Goal: Information Seeking & Learning: Find specific fact

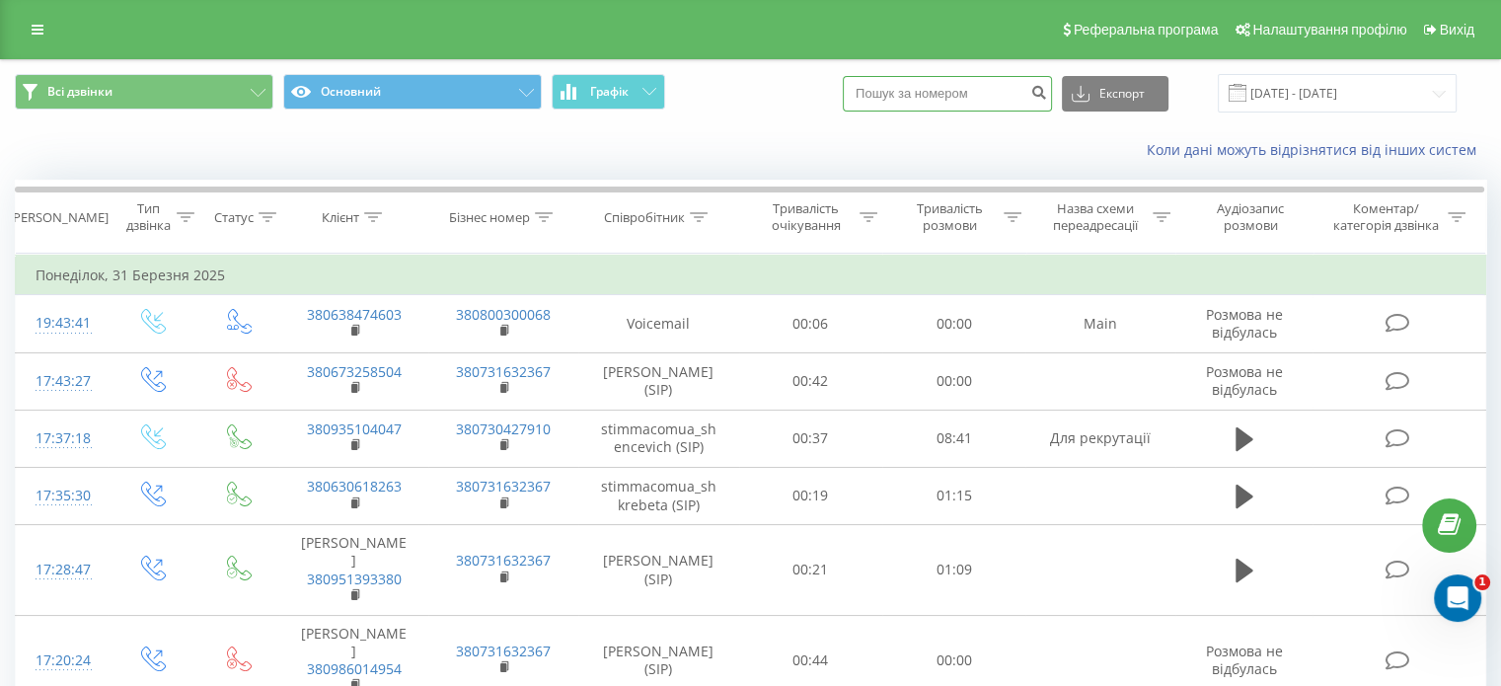
click at [973, 89] on input at bounding box center [947, 94] width 209 height 36
paste input "0965258931"
type input "0965258931"
click at [1051, 102] on button "submit" at bounding box center [1039, 94] width 27 height 36
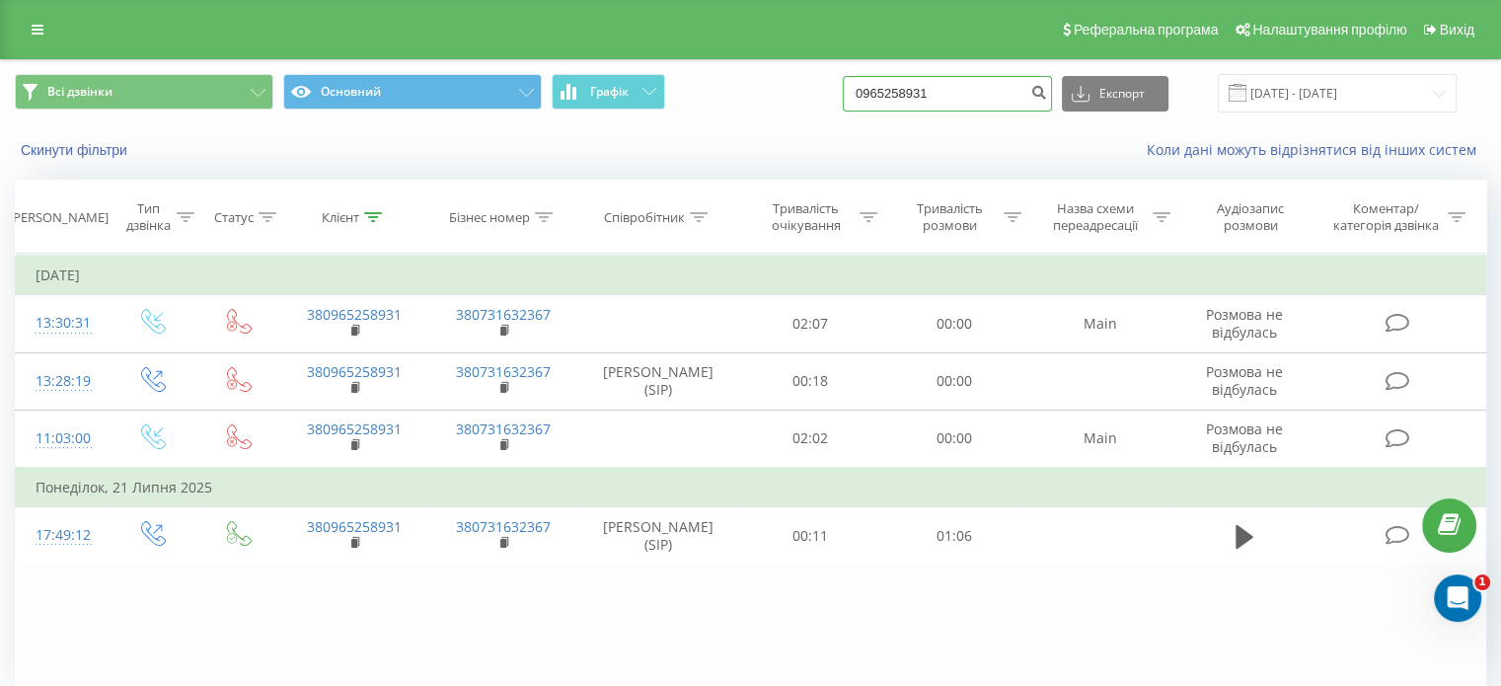
drag, startPoint x: 980, startPoint y: 95, endPoint x: 473, endPoint y: 155, distance: 510.9
click at [525, 150] on div "Всі дзвінки Основний Графік 0965258931 Експорт .csv .xls .xlsx 22.05.2025 - 22.…" at bounding box center [750, 117] width 1499 height 114
paste input "38128044"
type input "0938128044"
click at [1047, 86] on icon "submit" at bounding box center [1039, 90] width 17 height 12
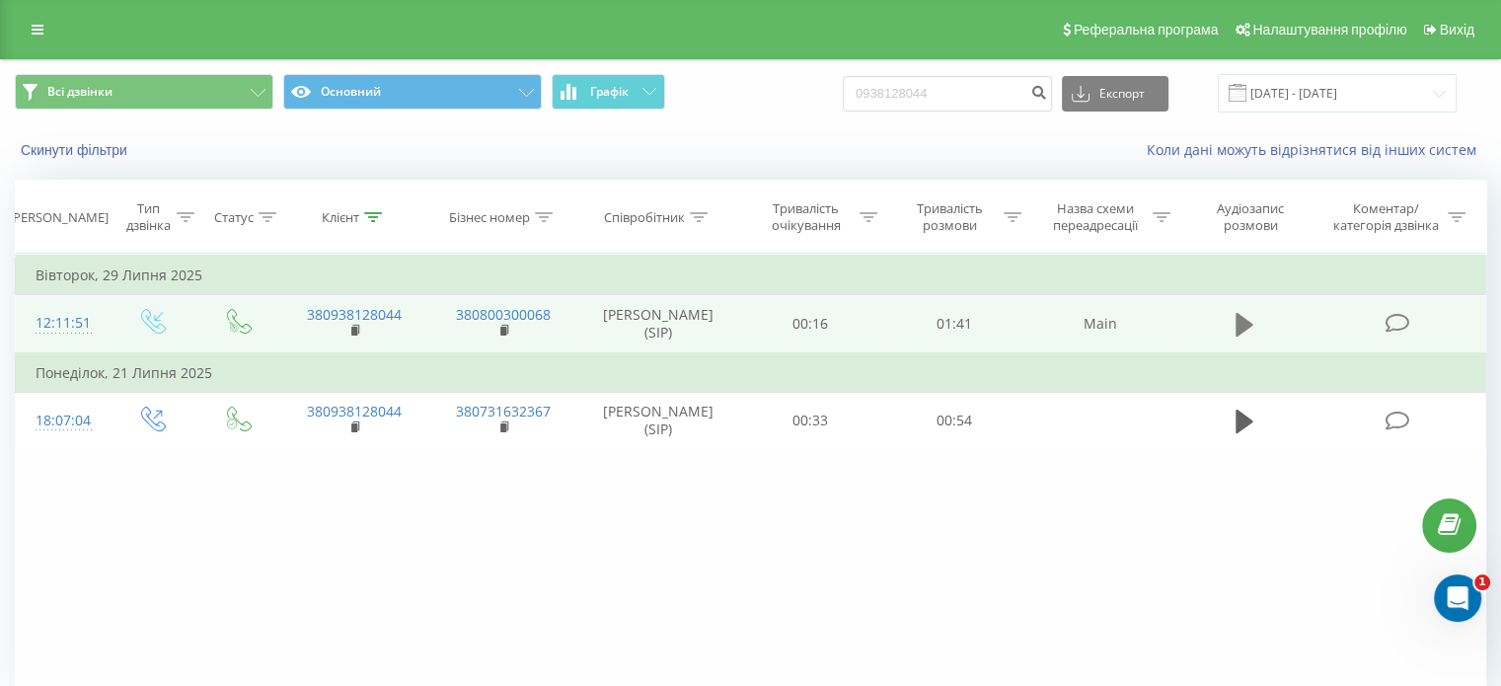
click at [1230, 328] on button at bounding box center [1245, 325] width 30 height 30
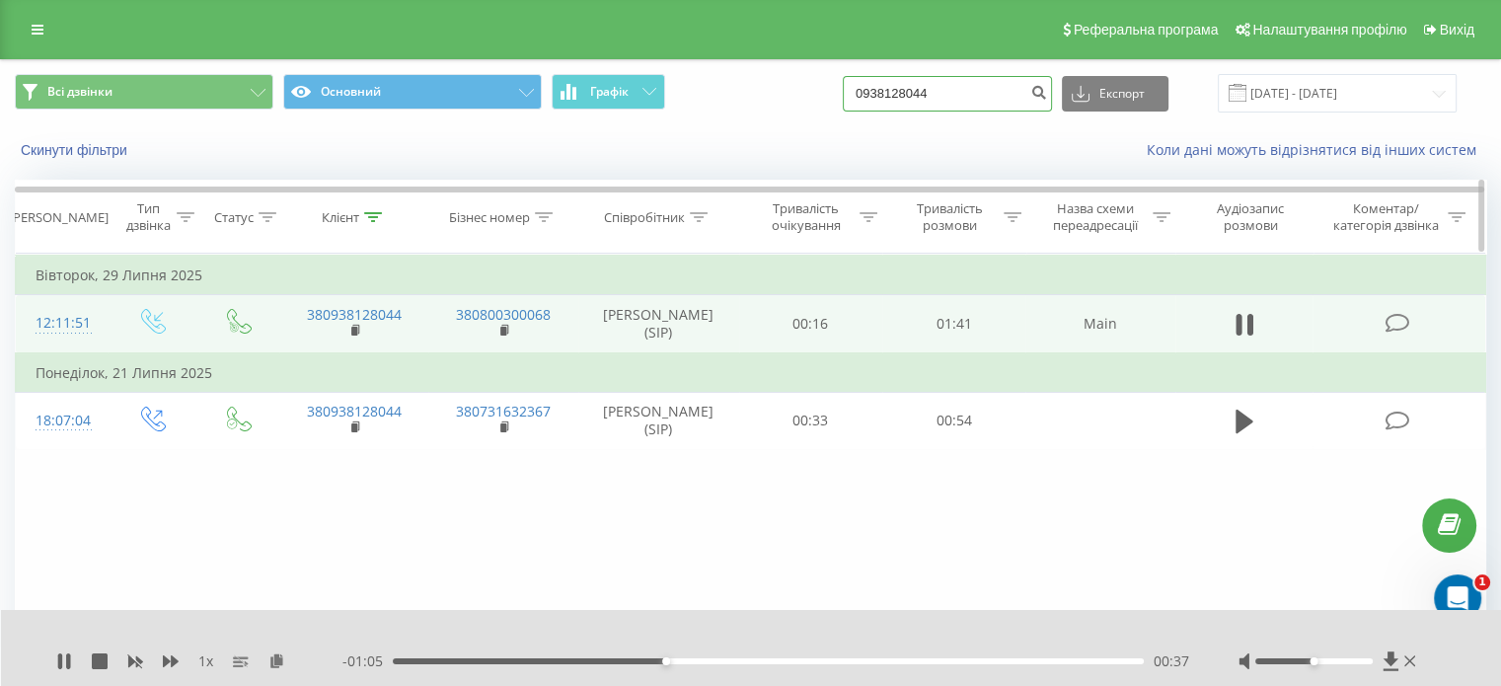
drag, startPoint x: 966, startPoint y: 106, endPoint x: 470, endPoint y: 200, distance: 505.5
click at [636, 168] on div "Всі дзвінки Основний Графік 0938128044 Експорт .csv .xls .xlsx [DATE] - [DATE] …" at bounding box center [750, 117] width 1499 height 114
paste input "464006"
type input "0934640064"
click at [1047, 93] on icon "submit" at bounding box center [1039, 90] width 17 height 12
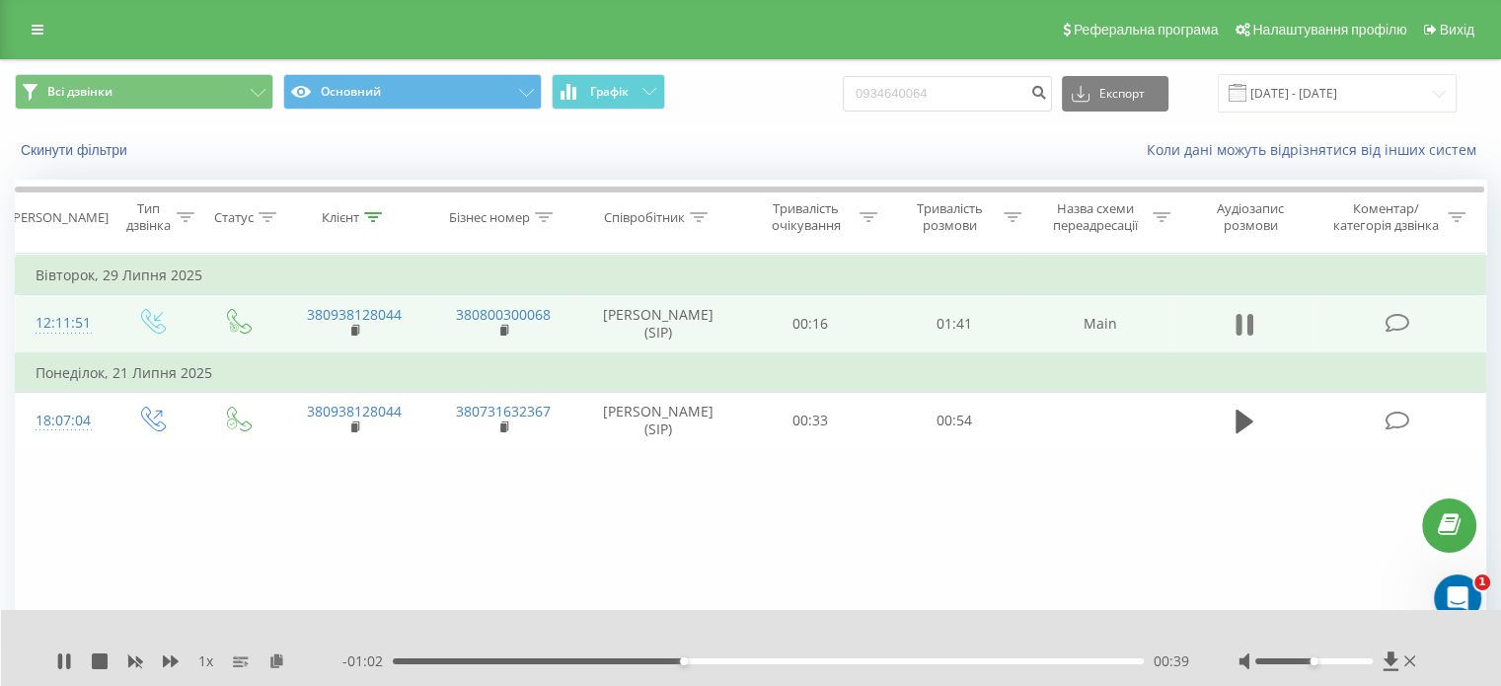
click at [1238, 318] on icon at bounding box center [1239, 325] width 6 height 22
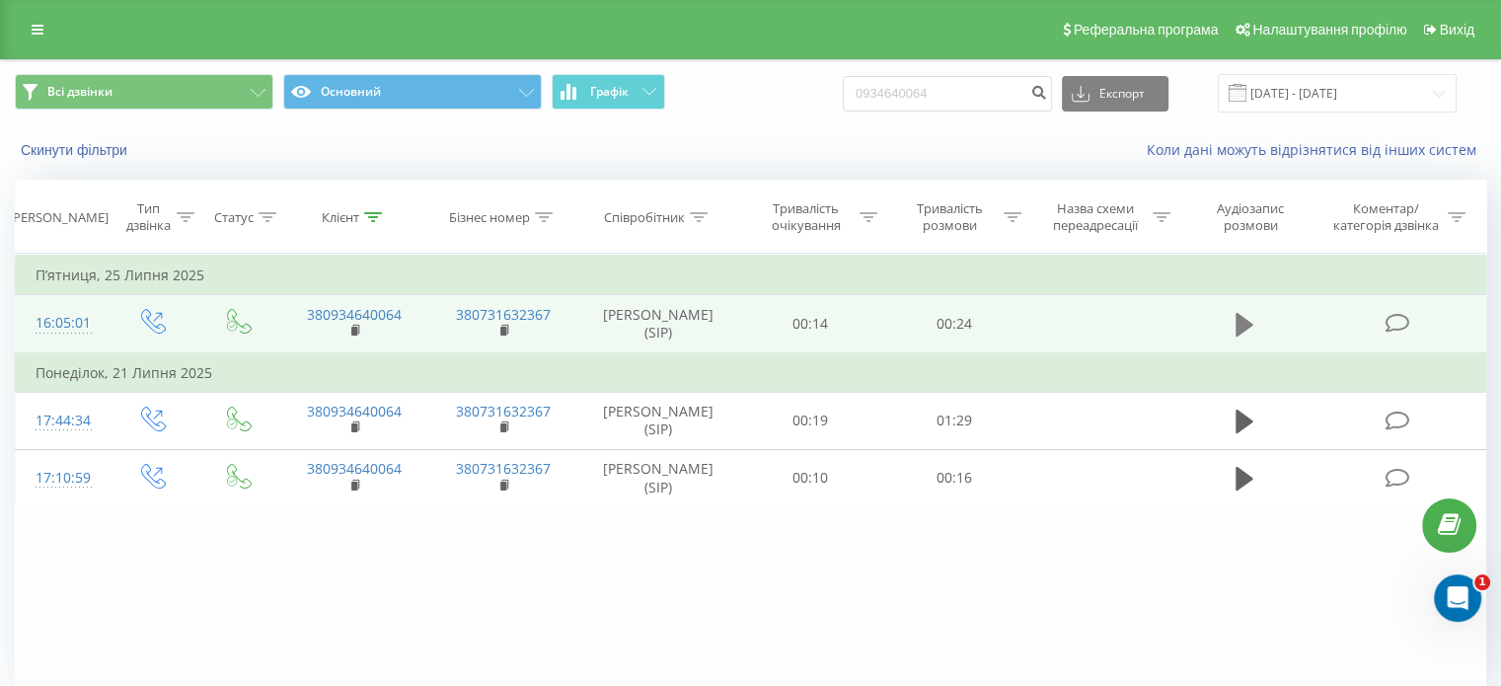
click at [1253, 318] on button at bounding box center [1245, 325] width 30 height 30
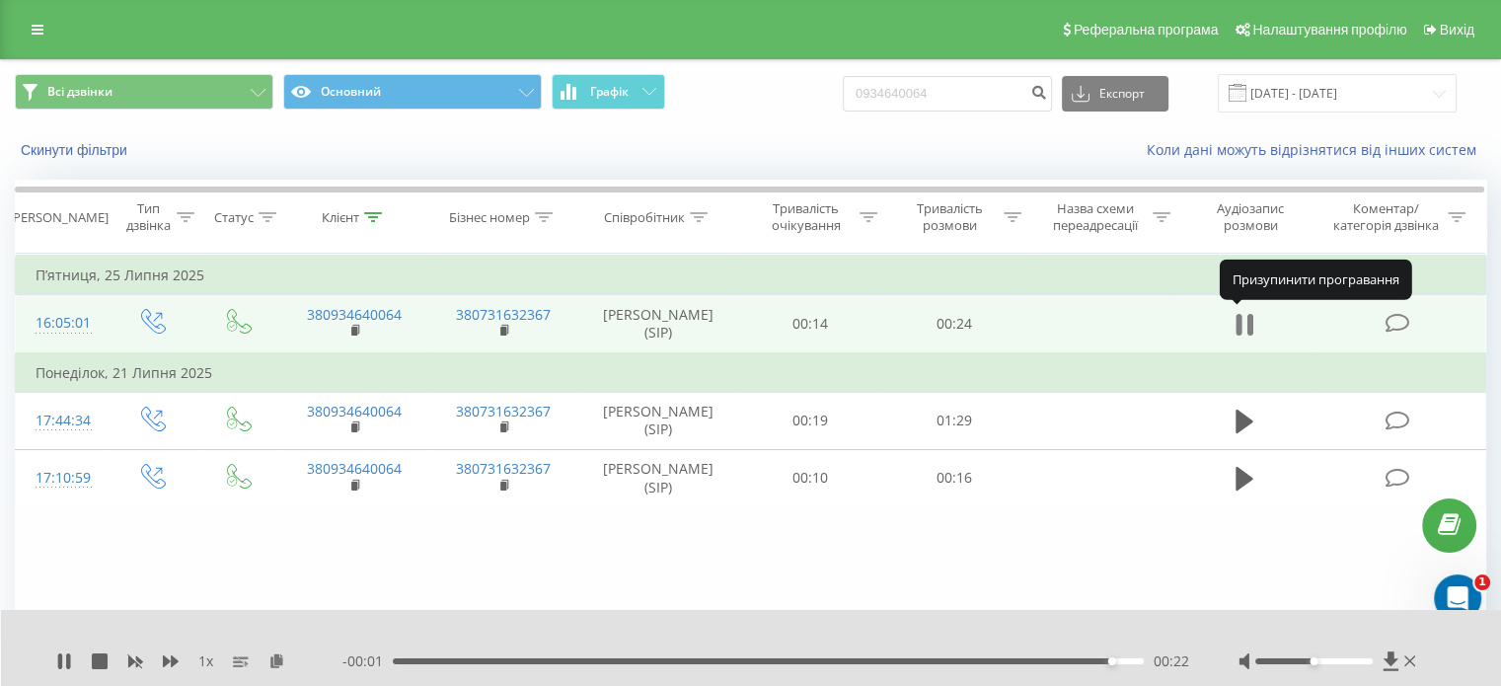
click at [1254, 317] on button at bounding box center [1245, 325] width 30 height 30
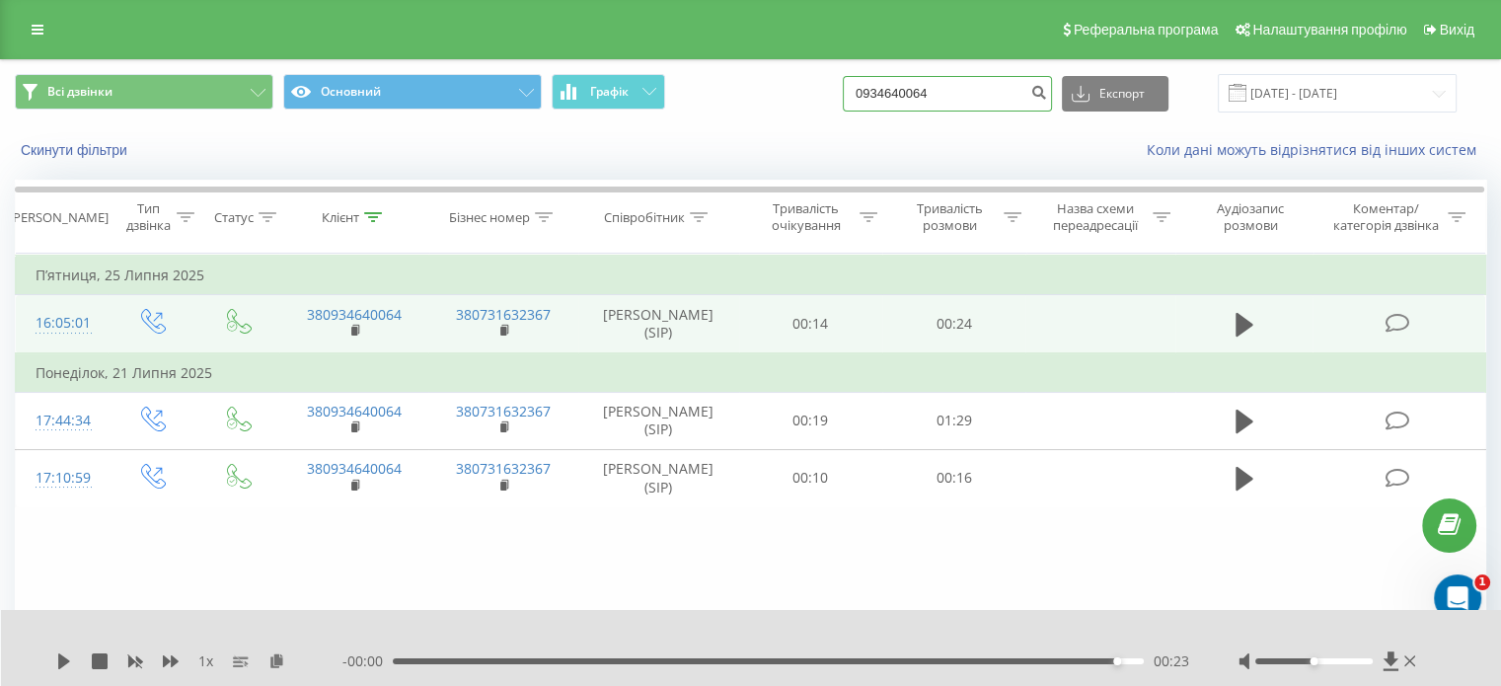
drag, startPoint x: 862, startPoint y: 93, endPoint x: 433, endPoint y: 170, distance: 435.3
click at [439, 168] on div "Всі дзвінки Основний Графік 0934640064 Експорт .csv .xls .xlsx 22.05.2025 - 22.…" at bounding box center [750, 117] width 1499 height 114
paste input "3132298"
type input "0933132298"
click at [1047, 88] on icon "submit" at bounding box center [1039, 90] width 17 height 12
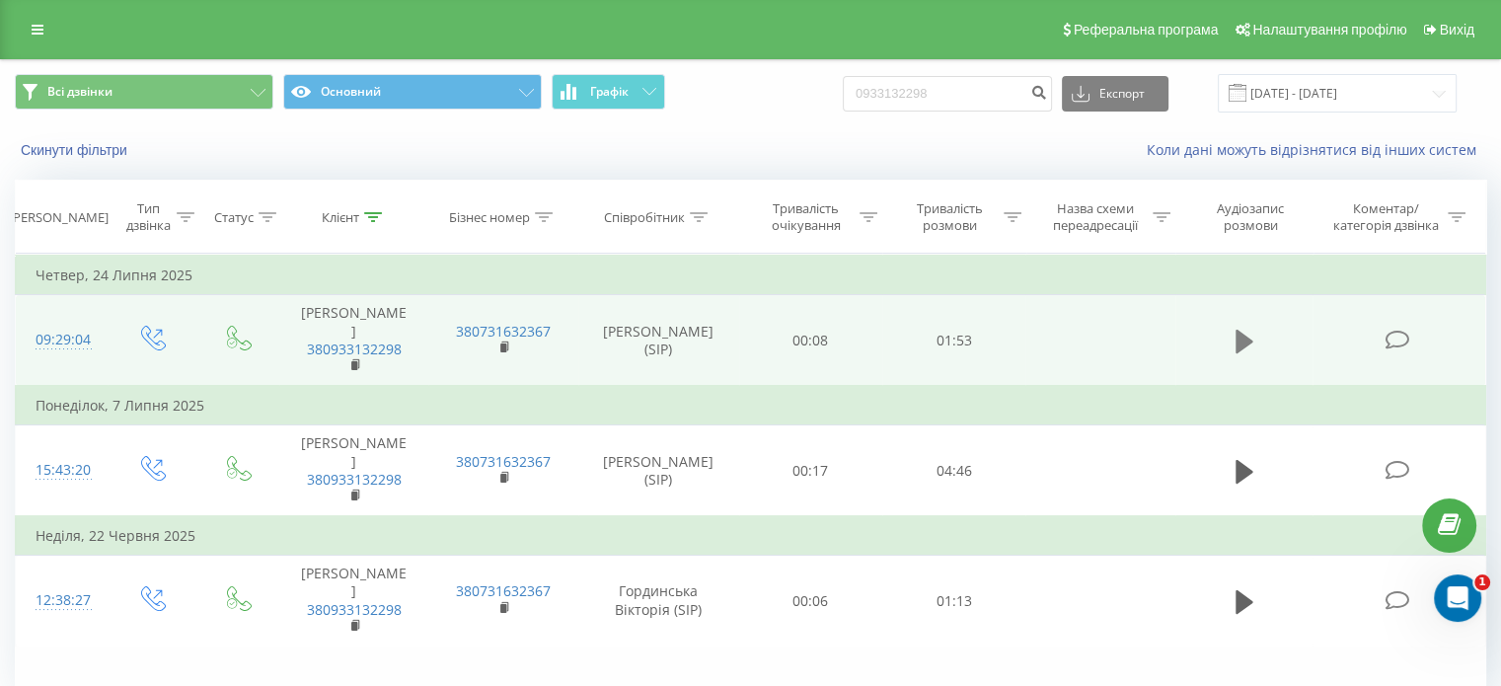
click at [1242, 336] on icon at bounding box center [1245, 342] width 18 height 24
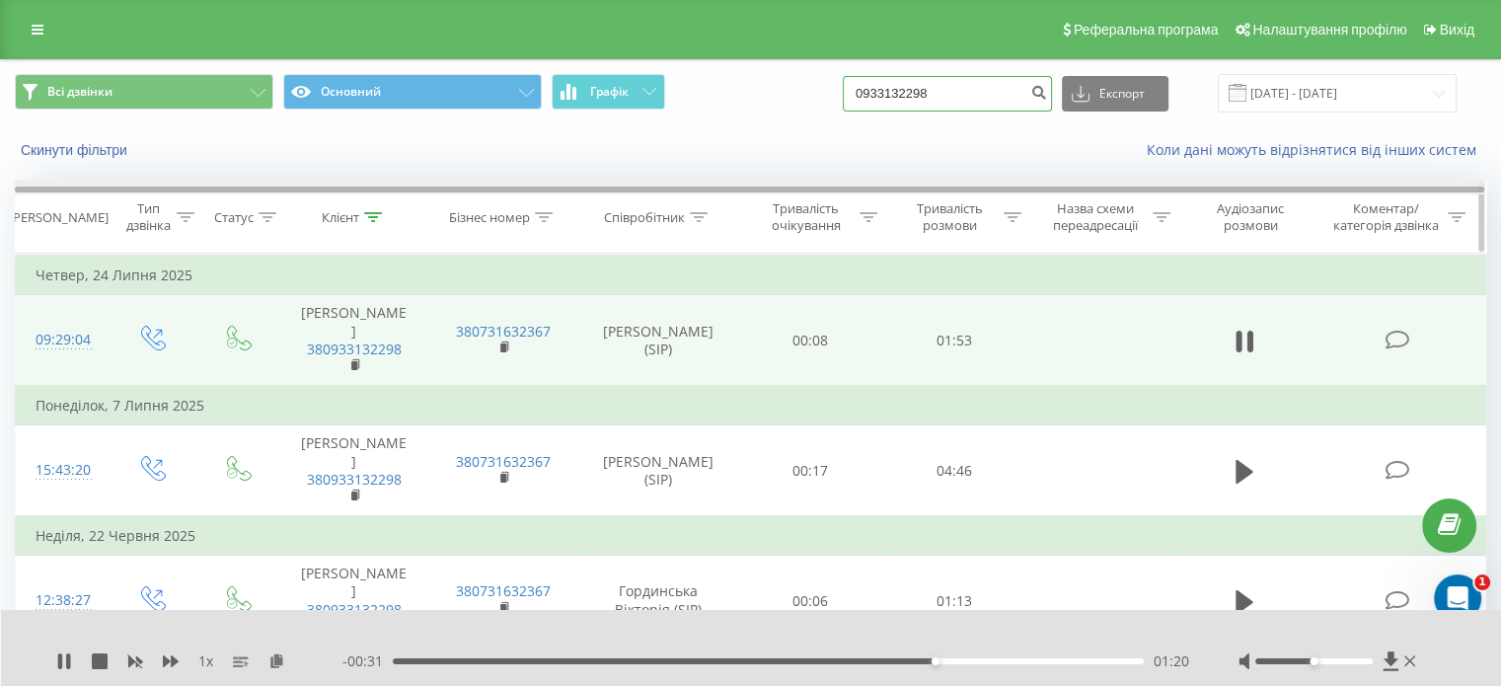
drag, startPoint x: 964, startPoint y: 96, endPoint x: 334, endPoint y: 184, distance: 636.8
click at [402, 177] on div "Всі дзвінки Основний Графік 0933132298 Експорт .csv .xls .xlsx 22.05.2025 - 22.…" at bounding box center [751, 415] width 1472 height 711
paste input "674420573"
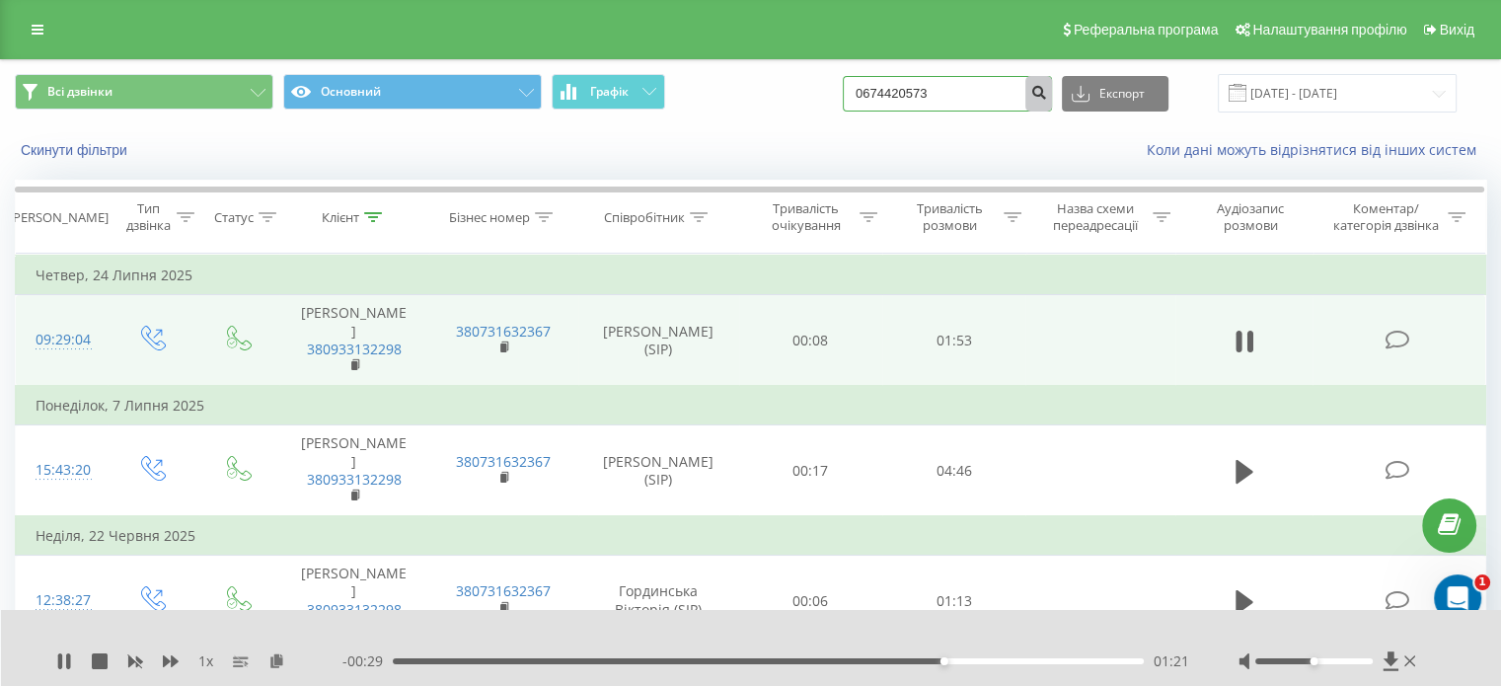
type input "0674420573"
click at [1047, 95] on icon "submit" at bounding box center [1039, 90] width 17 height 12
click at [1249, 335] on icon at bounding box center [1250, 342] width 6 height 22
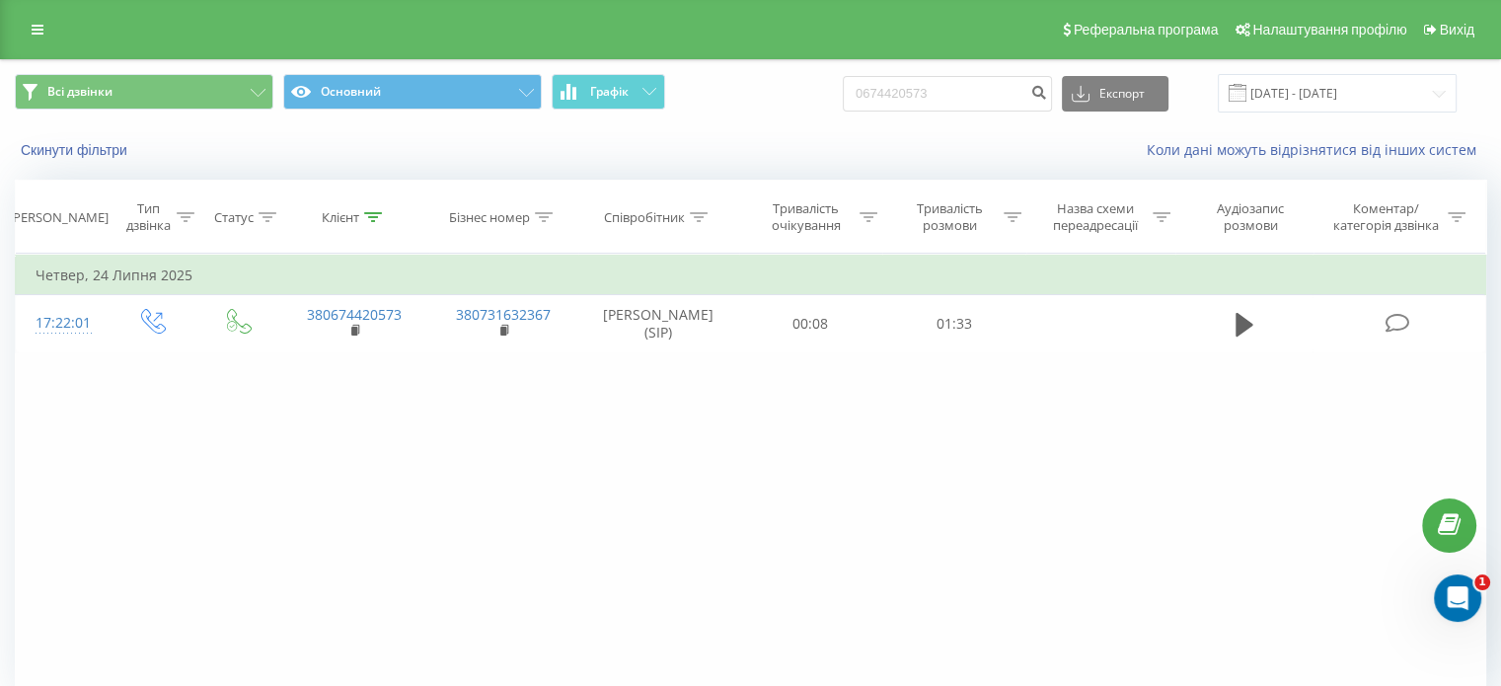
drag, startPoint x: 963, startPoint y: 116, endPoint x: 1002, endPoint y: 60, distance: 68.2
click at [661, 114] on div "Всі дзвінки Основний Графік 0674420573 Експорт .csv .xls .xlsx 22.05.2025 - 22.…" at bounding box center [750, 93] width 1499 height 66
click at [1004, 90] on input "0674420573" at bounding box center [947, 94] width 209 height 36
drag, startPoint x: 1004, startPoint y: 90, endPoint x: 808, endPoint y: 103, distance: 195.9
click at [808, 103] on div "Всі дзвінки Основний Графік 0674420573 Експорт .csv .xls .xlsx 22.05.2025 - 22.…" at bounding box center [751, 93] width 1472 height 38
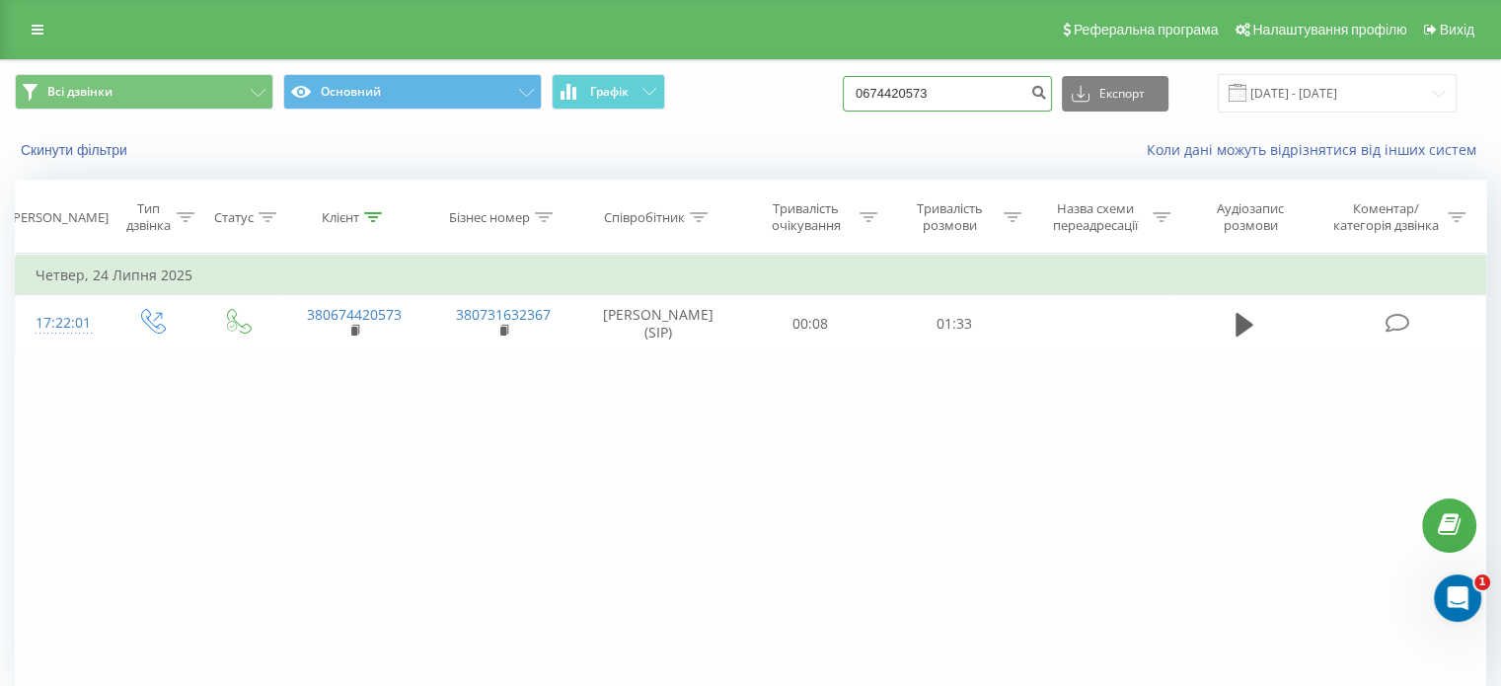
paste input "99400811"
type input "0994008113"
click at [1046, 94] on button "submit" at bounding box center [1039, 94] width 27 height 36
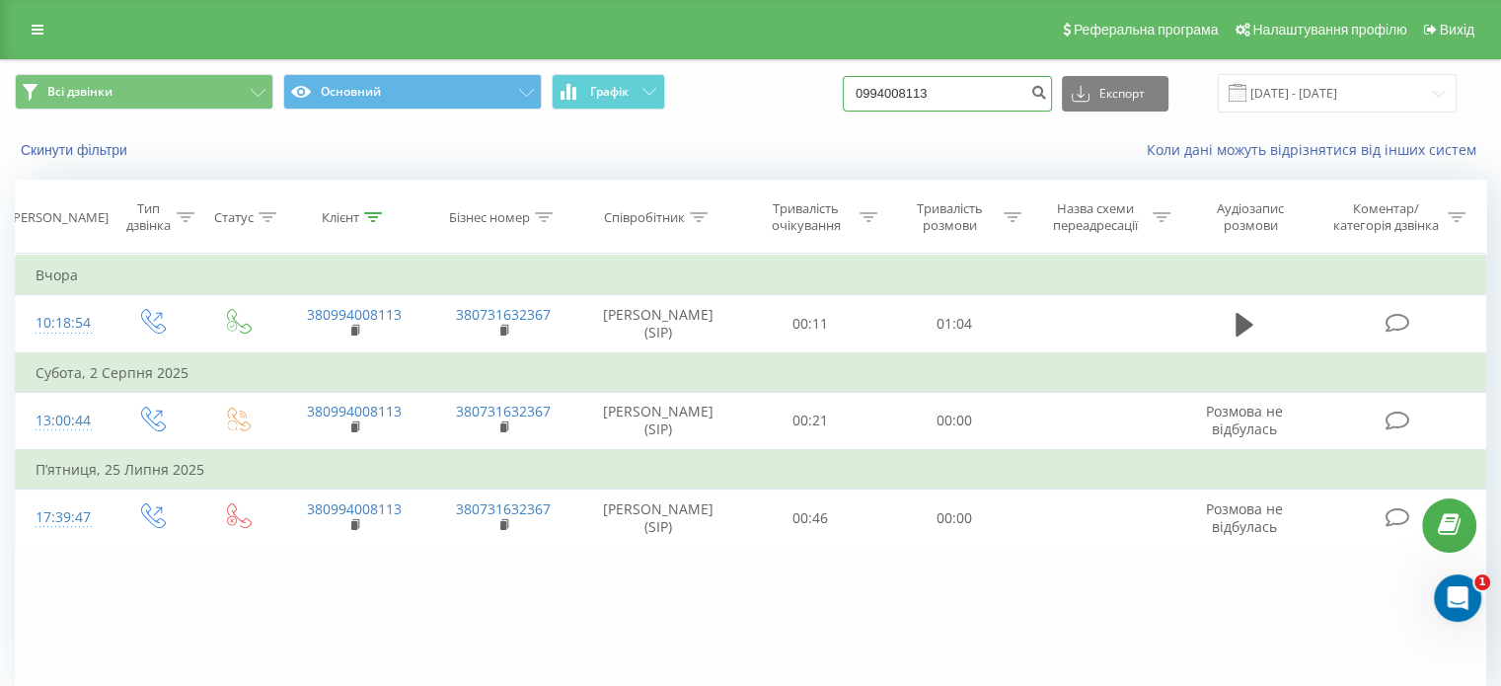
drag, startPoint x: 972, startPoint y: 84, endPoint x: 326, endPoint y: 146, distance: 649.5
click at [328, 146] on div "Всі дзвінки Основний Графік 0994008113 Експорт .csv .xls .xlsx 22.05.2025 - 22.…" at bounding box center [750, 117] width 1499 height 114
paste input "665594855"
type input "0665594855"
click at [1047, 94] on icon "submit" at bounding box center [1039, 90] width 17 height 12
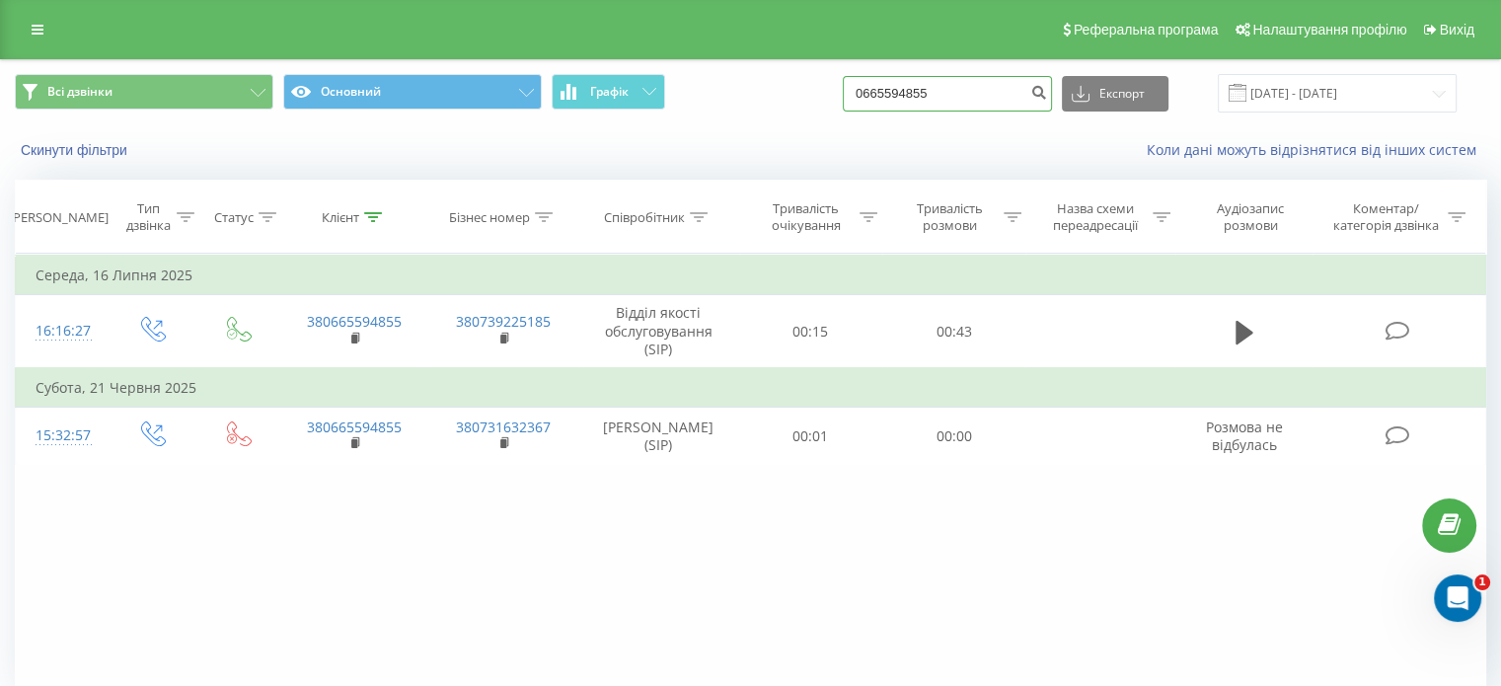
drag, startPoint x: 976, startPoint y: 86, endPoint x: 0, endPoint y: 216, distance: 984.9
click at [256, 187] on div "Всі дзвінки Основний Графік 0665594855 Експорт .csv .xls .xlsx [DATE] - [DATE] …" at bounding box center [751, 415] width 1472 height 711
paste input "976417203"
type input "0976417203"
click at [1052, 87] on button "submit" at bounding box center [1039, 94] width 27 height 36
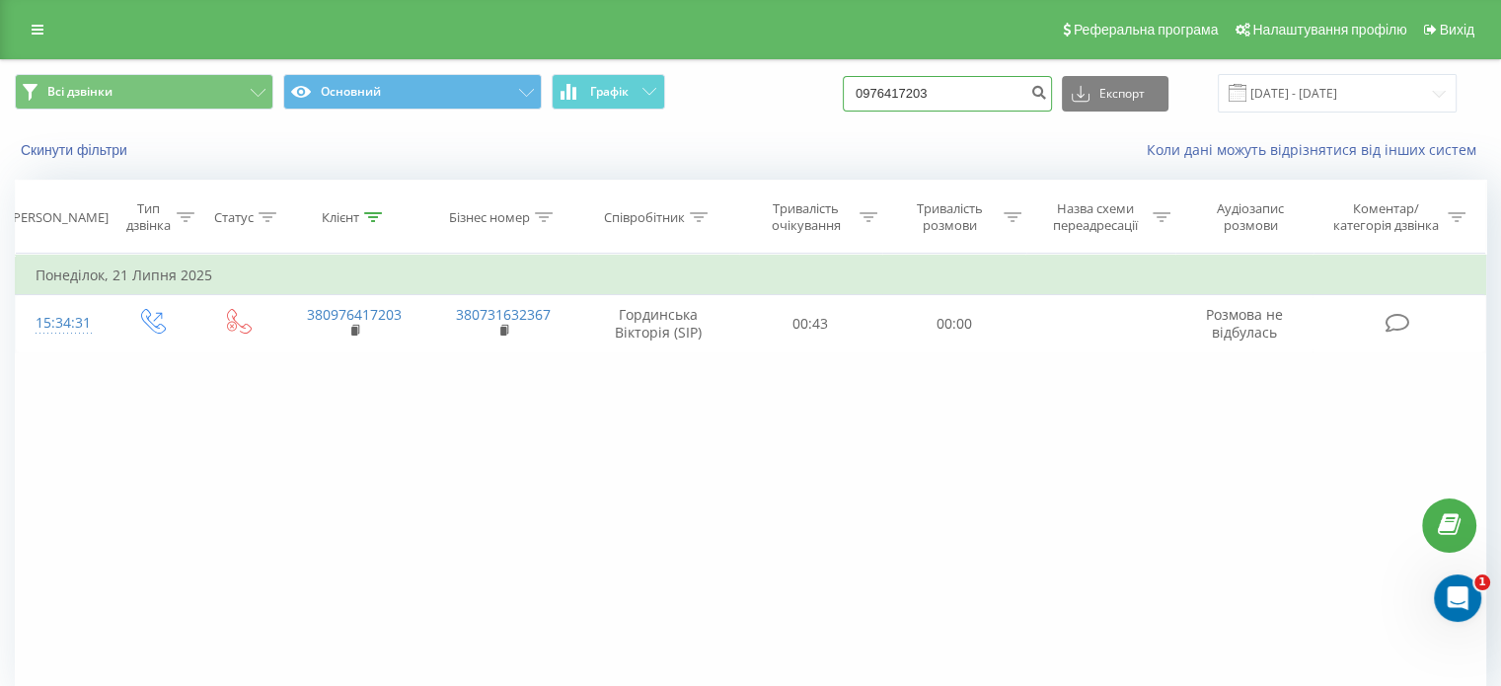
drag, startPoint x: 991, startPoint y: 106, endPoint x: 640, endPoint y: 140, distance: 353.1
click at [649, 140] on div "Всі дзвінки Основний Графік 0976417203 Експорт .csv .xls .xlsx 22.05.2025 - 22.…" at bounding box center [750, 117] width 1499 height 114
paste input "507245156"
type input "0507245156"
click at [1052, 82] on button "submit" at bounding box center [1039, 94] width 27 height 36
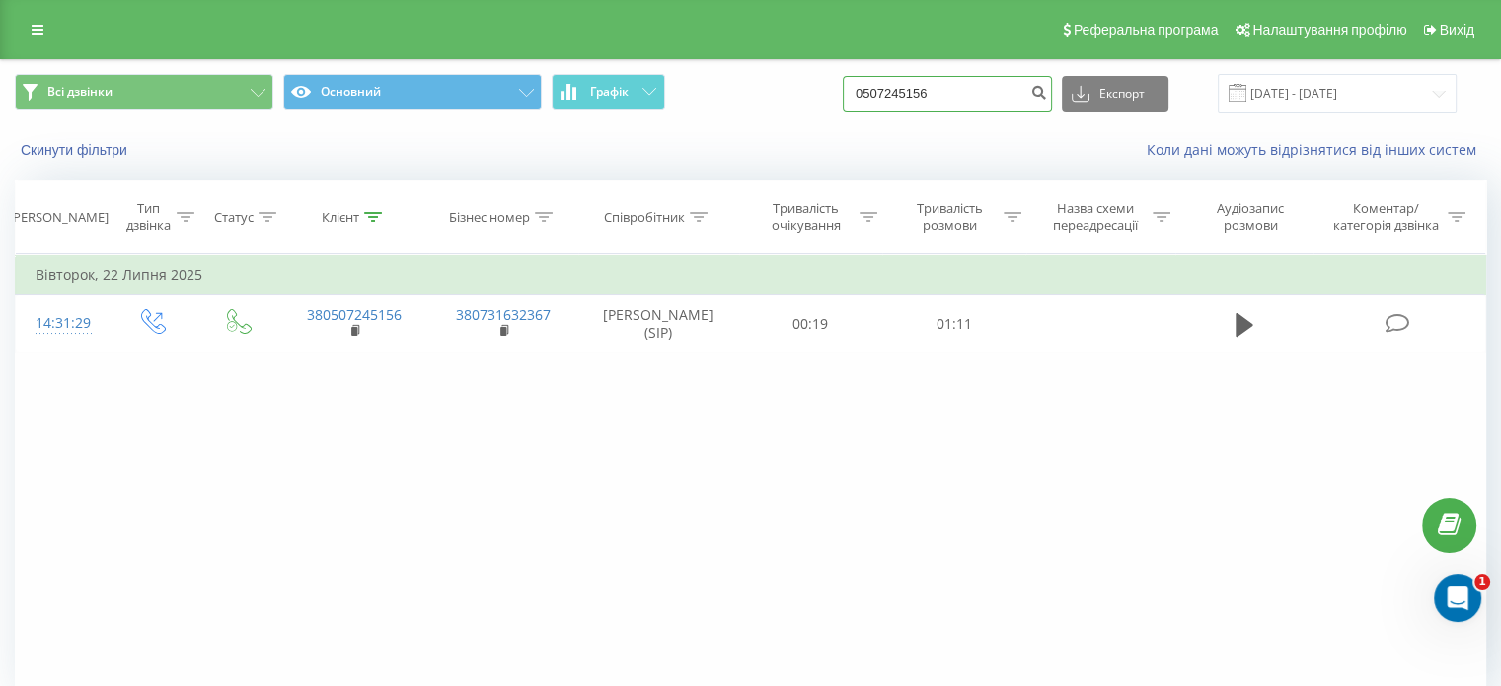
drag, startPoint x: 962, startPoint y: 98, endPoint x: 494, endPoint y: 146, distance: 471.3
click at [551, 146] on div "Всі дзвінки Основний Графік 0507245156 Експорт .csv .xls .xlsx 22.05.2025 - 22.…" at bounding box center [750, 117] width 1499 height 114
paste input "737516842"
type input "0737516842"
click at [1052, 86] on button "submit" at bounding box center [1039, 94] width 27 height 36
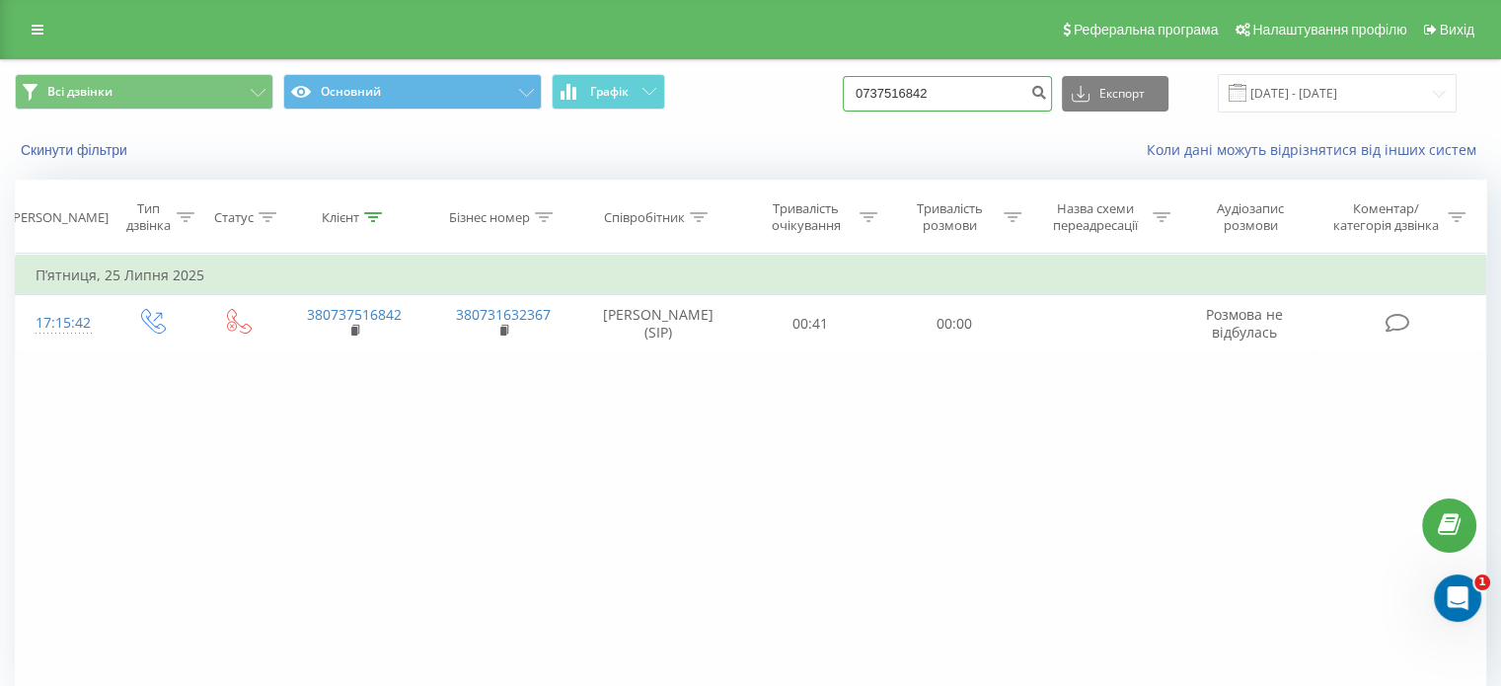
drag, startPoint x: 972, startPoint y: 81, endPoint x: 381, endPoint y: 145, distance: 594.7
click at [441, 140] on div "Всі дзвінки Основний Графік 0737516842 Експорт .csv .xls .xlsx [DATE] - [DATE] …" at bounding box center [750, 117] width 1499 height 114
paste input "99235135"
type input "0992351352"
click at [1047, 84] on icon "submit" at bounding box center [1039, 90] width 17 height 12
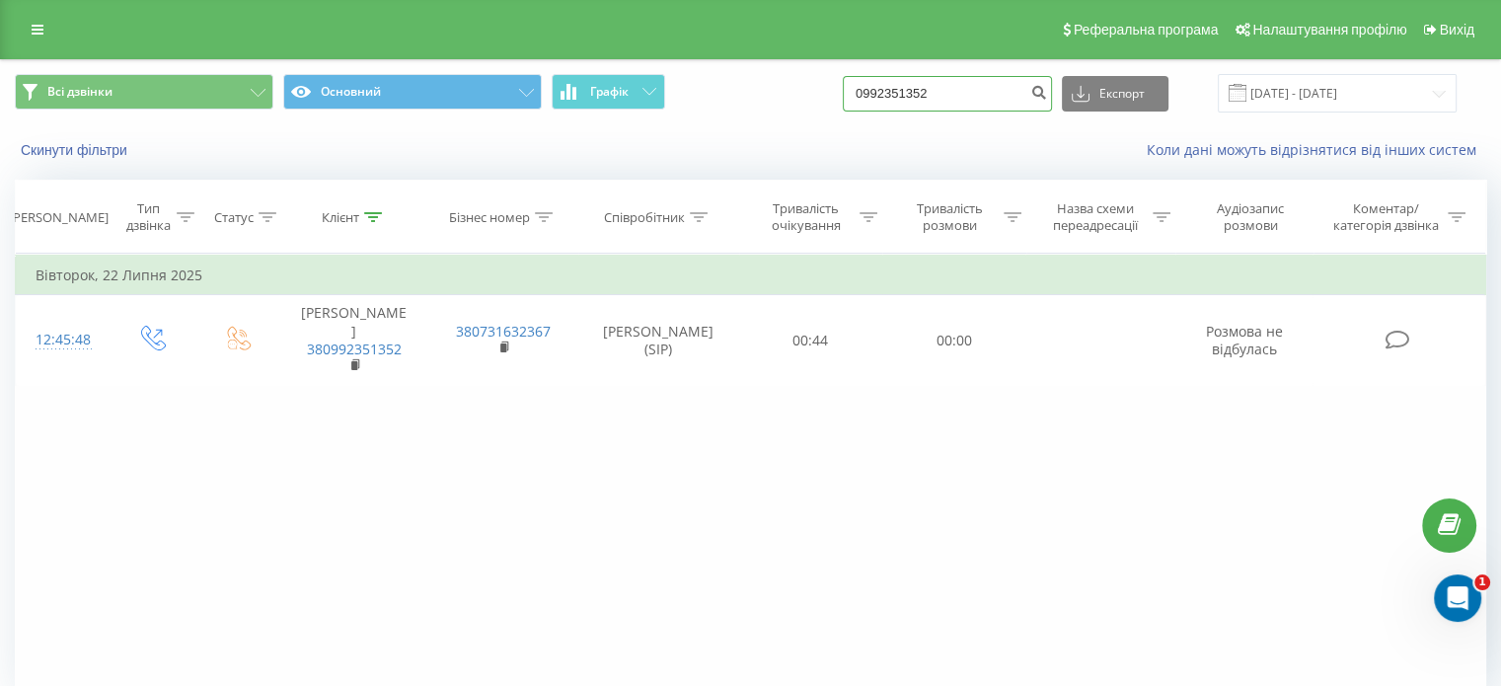
drag, startPoint x: 970, startPoint y: 99, endPoint x: 560, endPoint y: 134, distance: 412.2
click at [573, 133] on div "Всі дзвінки Основний Графік 0992351352 Експорт .csv .xls .xlsx 22.05.2025 - 22.…" at bounding box center [750, 117] width 1499 height 114
paste input
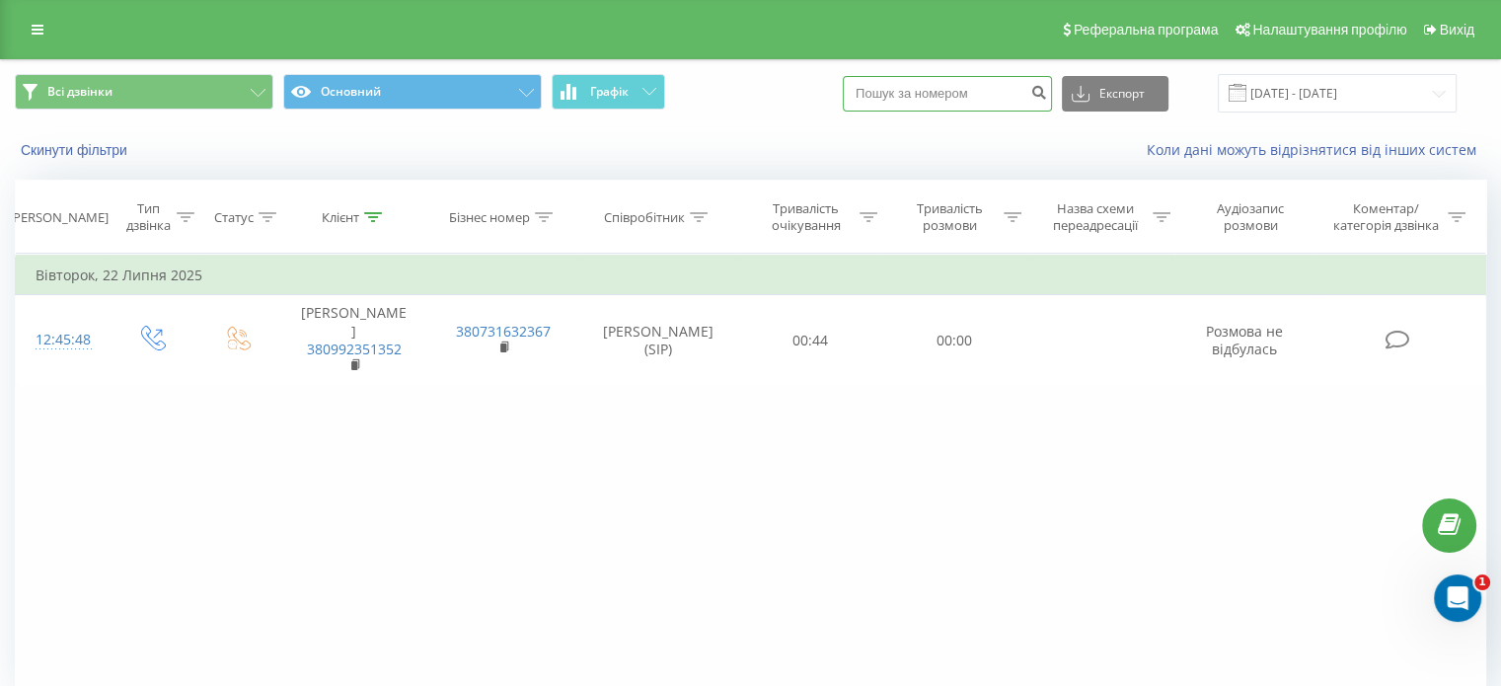
paste input "0992351352"
type input "0992351352"
drag, startPoint x: 993, startPoint y: 81, endPoint x: 115, endPoint y: 161, distance: 882.1
click at [169, 166] on div "Всі дзвінки Основний Графік 0992351352 Експорт .csv .xls .xlsx 22.05.2025 - 22.…" at bounding box center [750, 117] width 1499 height 114
paste input "638152044"
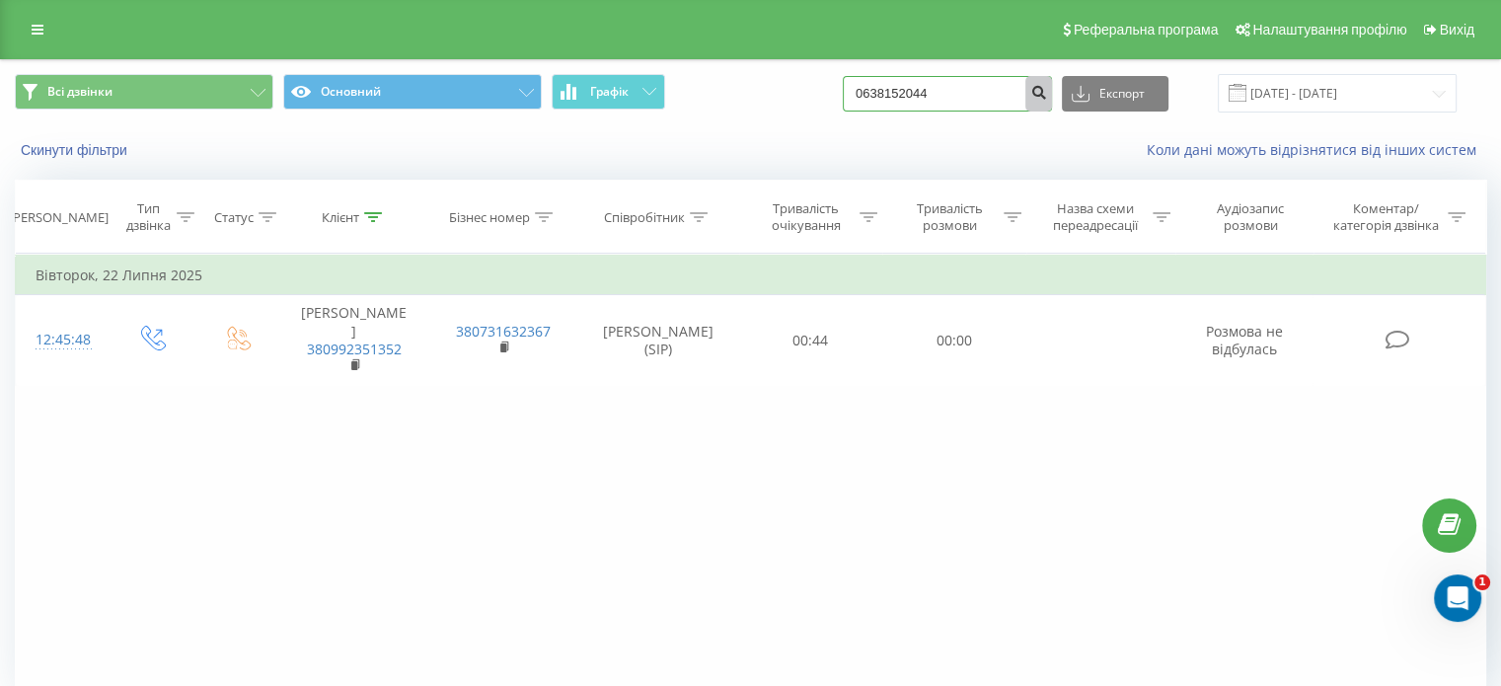
type input "0638152044"
click at [1052, 78] on button "submit" at bounding box center [1039, 94] width 27 height 36
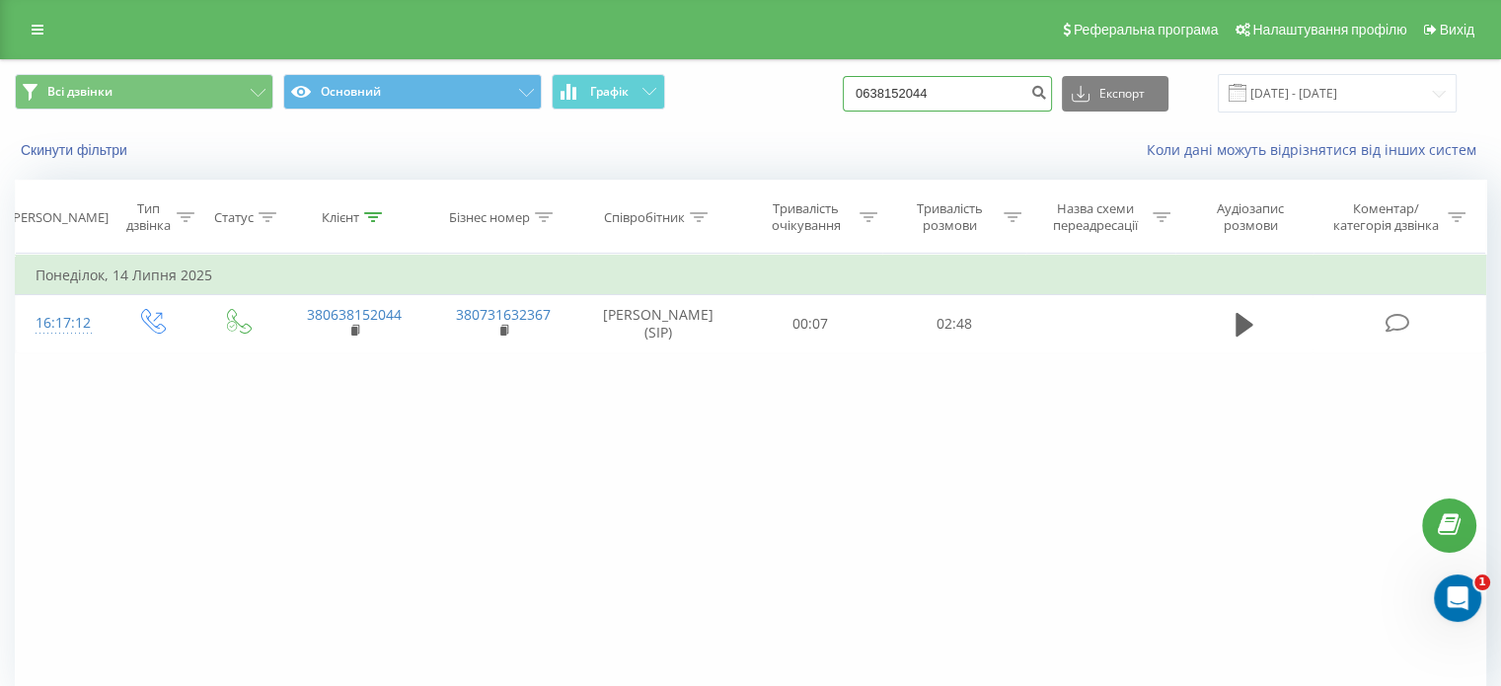
drag, startPoint x: 971, startPoint y: 88, endPoint x: 289, endPoint y: 162, distance: 686.1
click at [440, 145] on div "Всі дзвінки Основний Графік 0638152044 Експорт .csv .xls .xlsx 22.05.2025 - 22.…" at bounding box center [750, 117] width 1499 height 114
paste input "988526087"
type input "0988526087"
click at [1047, 86] on icon "submit" at bounding box center [1039, 90] width 17 height 12
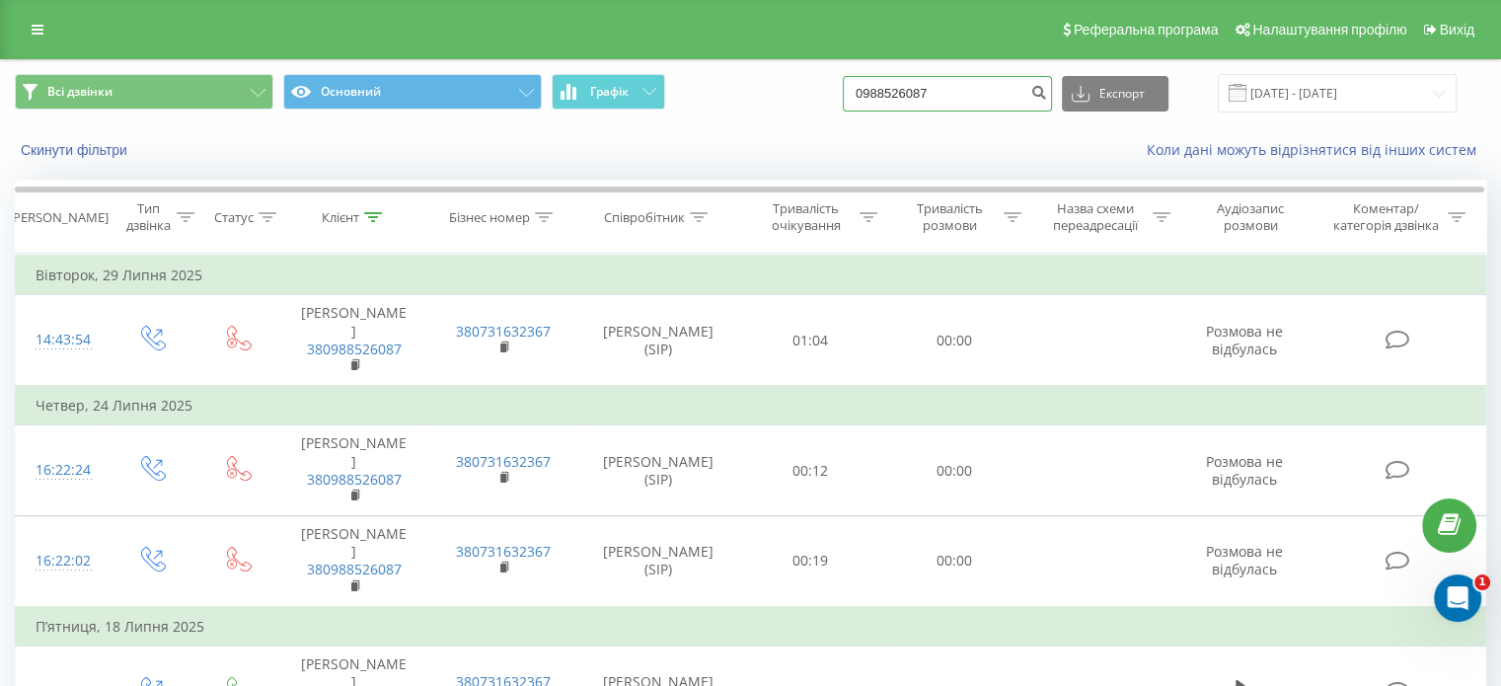
drag, startPoint x: 978, startPoint y: 92, endPoint x: 267, endPoint y: 156, distance: 713.6
click at [321, 156] on div "Всі дзвінки Основний Графік 0988526087 Експорт .csv .xls .xlsx 22.05.2025 - 22.…" at bounding box center [750, 117] width 1499 height 114
paste input "6860304"
type input "0686030487"
click at [1047, 96] on icon "submit" at bounding box center [1039, 90] width 17 height 12
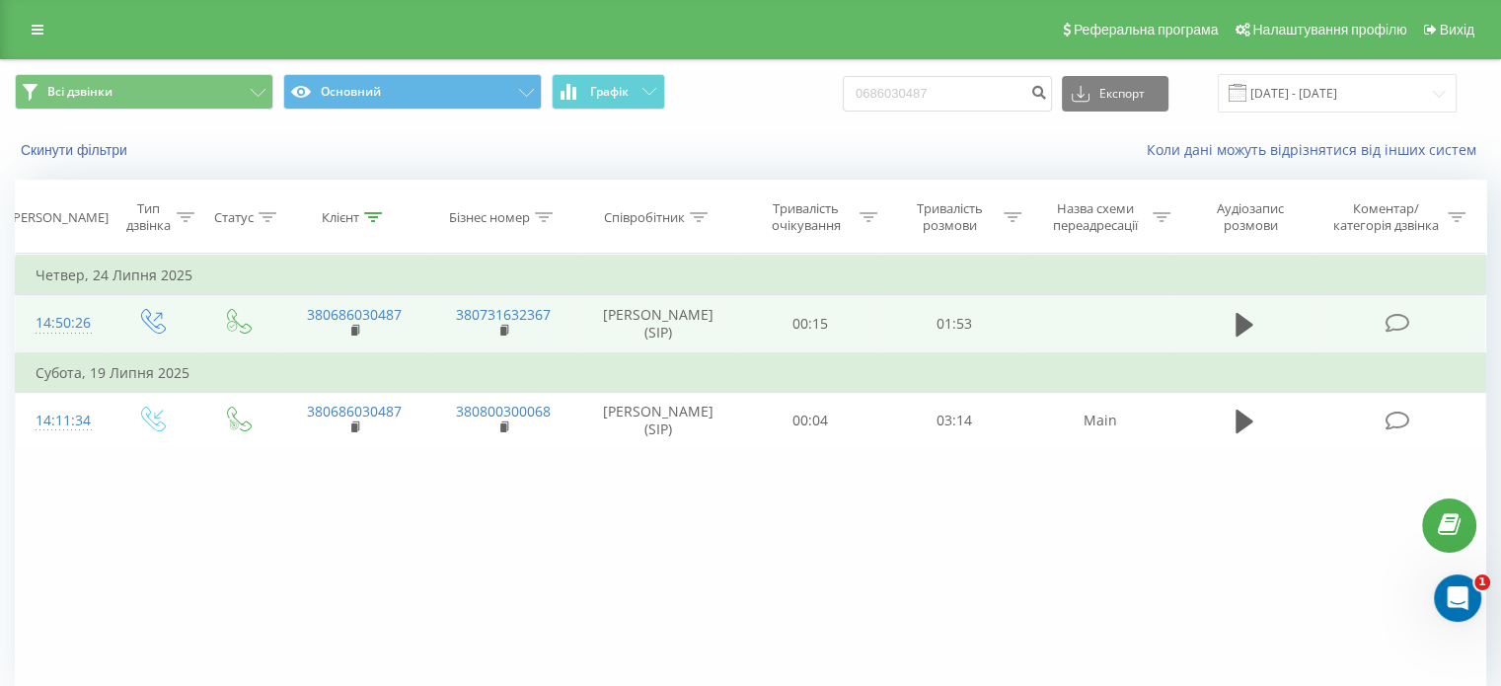
click at [1237, 307] on td at bounding box center [1245, 324] width 138 height 58
click at [1241, 342] on td at bounding box center [1245, 324] width 138 height 58
click at [1240, 322] on icon at bounding box center [1245, 325] width 18 height 24
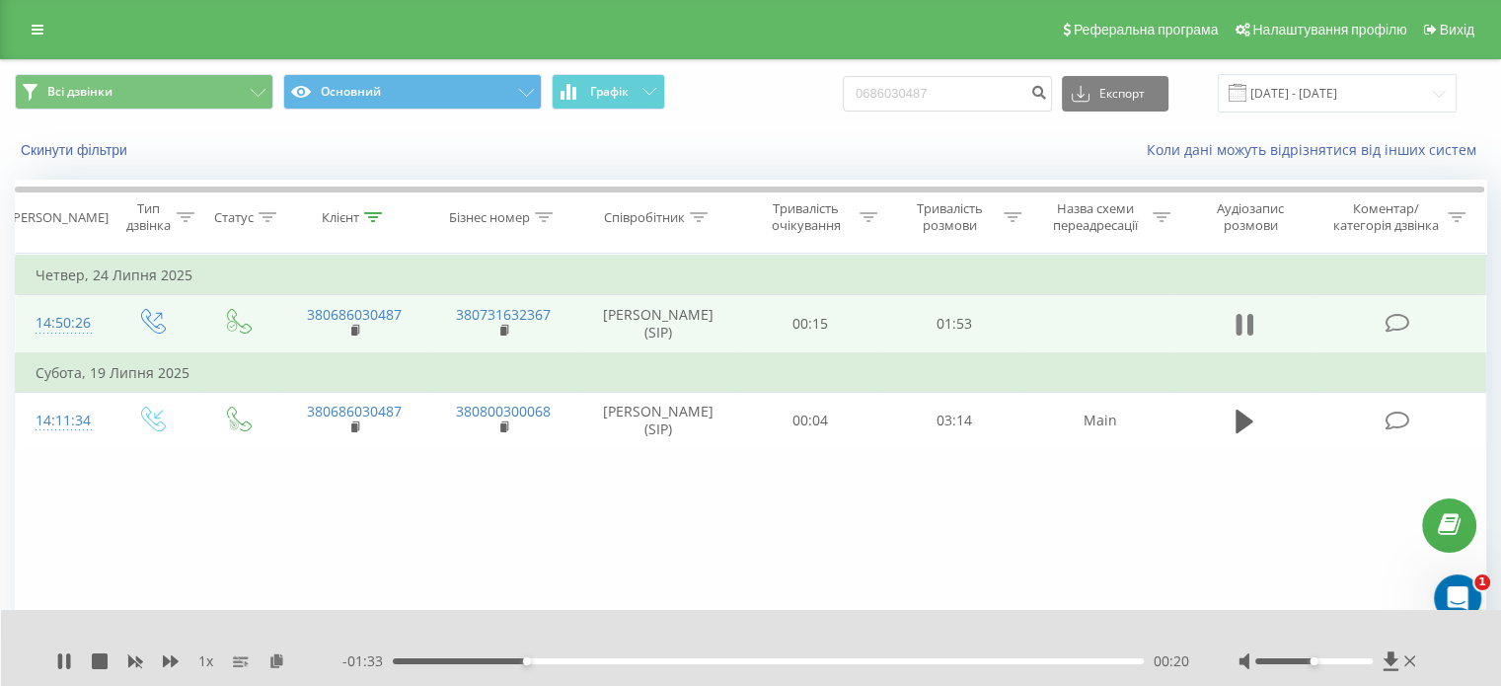
click at [1233, 331] on button at bounding box center [1245, 325] width 30 height 30
drag, startPoint x: 955, startPoint y: 82, endPoint x: 573, endPoint y: 148, distance: 387.7
click at [585, 145] on div "Всі дзвінки Основний Графік 0686030487 Експорт .csv .xls .xlsx [DATE] - [DATE] …" at bounding box center [750, 117] width 1499 height 114
paste input "500415343"
type input "0500415343"
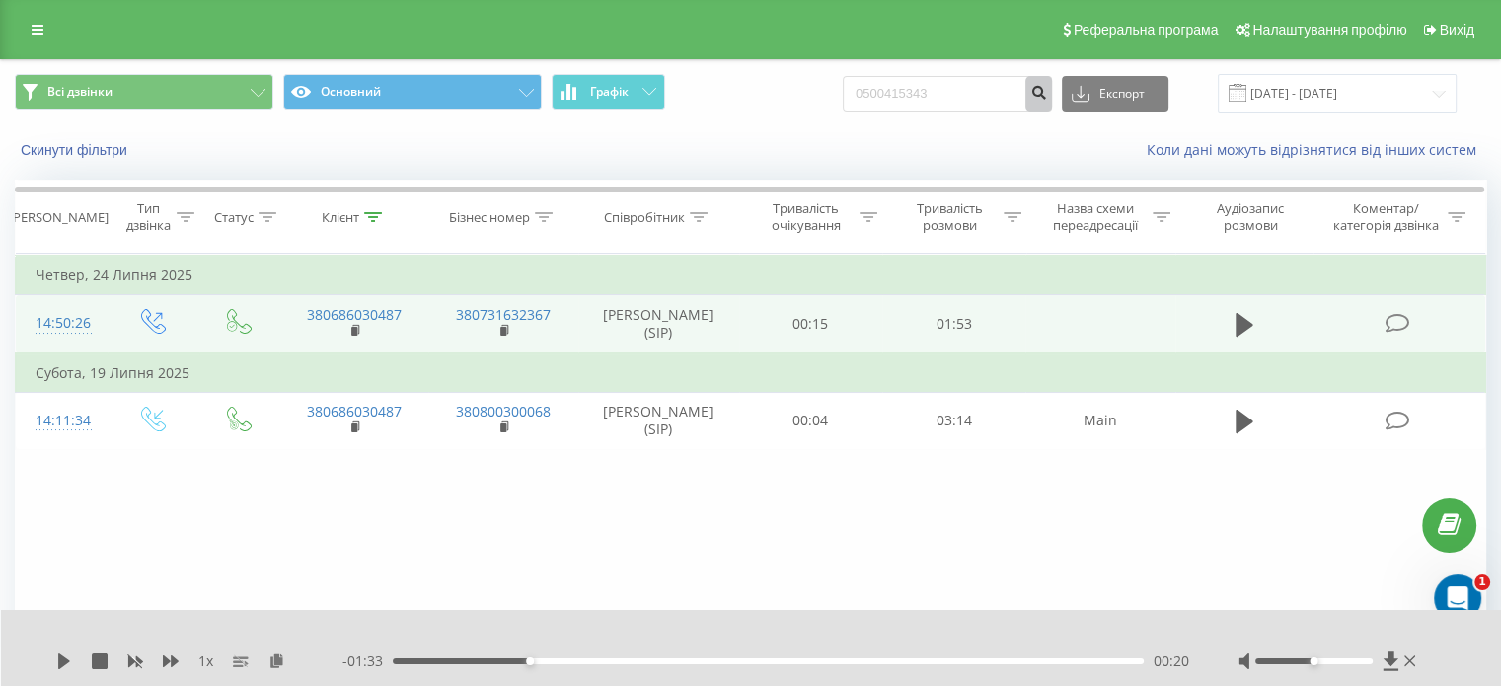
click at [1047, 90] on icon "submit" at bounding box center [1039, 90] width 17 height 12
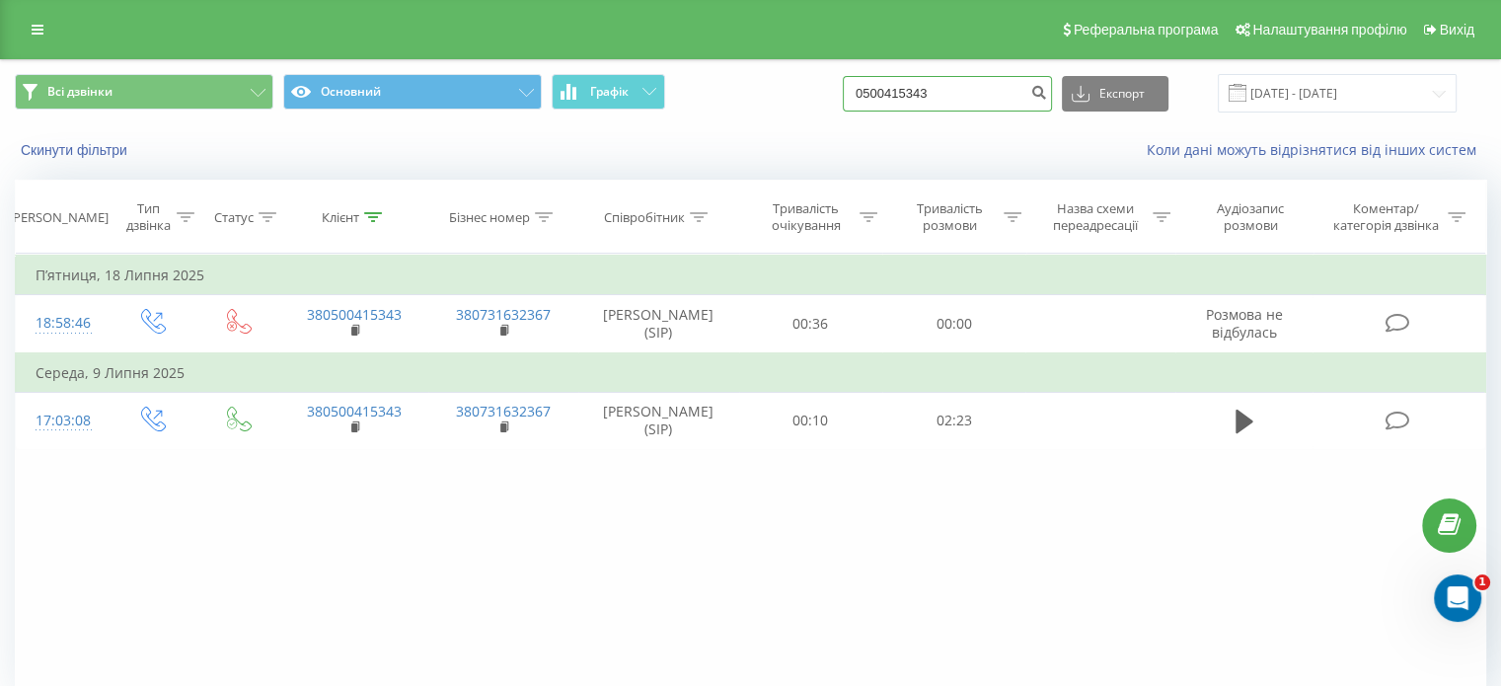
drag, startPoint x: 987, startPoint y: 94, endPoint x: 529, endPoint y: 174, distance: 464.9
click at [541, 173] on div "Всі дзвінки Основний Графік 0500415343 Експорт .csv .xls .xlsx 22.05.2025 - 22.…" at bounding box center [750, 117] width 1499 height 114
paste input "930979732"
type input "0930979732"
click at [1047, 96] on icon "submit" at bounding box center [1039, 90] width 17 height 12
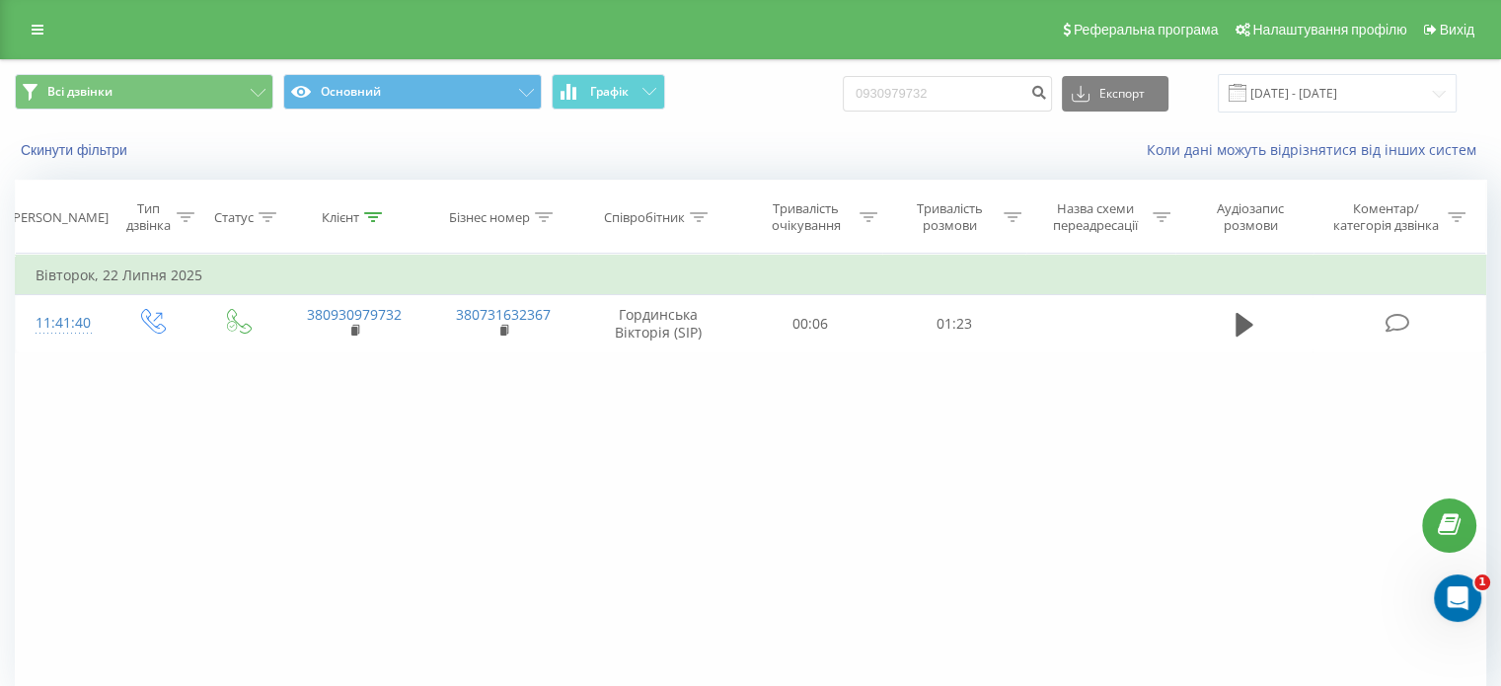
click at [1267, 477] on div "Фільтрувати за умовою Дорівнює Введіть значення Скасувати OK Фільтрувати за умо…" at bounding box center [751, 476] width 1472 height 444
drag, startPoint x: 936, startPoint y: 89, endPoint x: 657, endPoint y: 133, distance: 281.9
click at [657, 133] on div "Всі дзвінки Основний Графік 0930979732 Експорт .csv .xls .xlsx [DATE] - [DATE] …" at bounding box center [750, 117] width 1499 height 114
drag, startPoint x: 992, startPoint y: 98, endPoint x: 286, endPoint y: 176, distance: 710.1
click at [303, 173] on div "Всі дзвінки Основний Графік 0930979732 Експорт .csv .xls .xlsx [DATE] - [DATE] …" at bounding box center [750, 117] width 1499 height 114
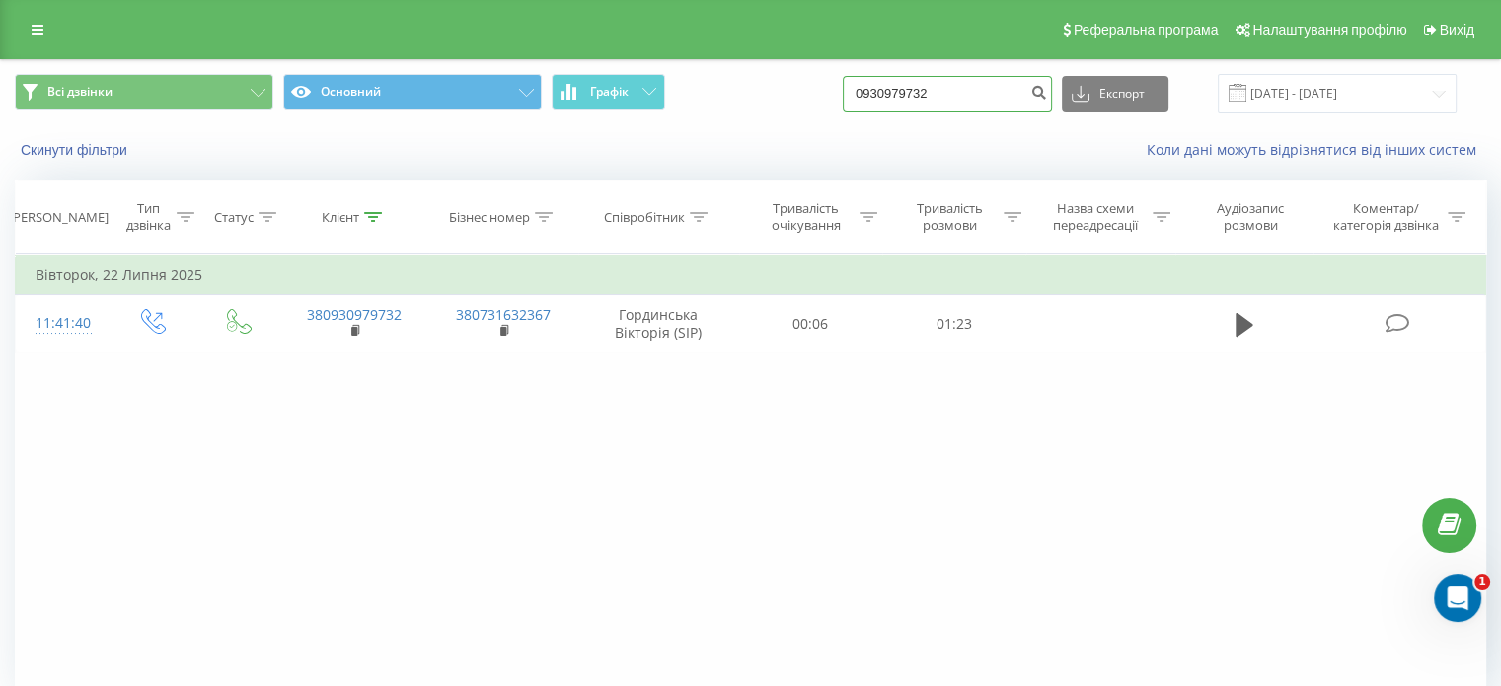
paste input "639316894"
type input "0639316894"
click at [1052, 101] on button "submit" at bounding box center [1039, 94] width 27 height 36
drag, startPoint x: 992, startPoint y: 70, endPoint x: 686, endPoint y: 112, distance: 308.8
click at [686, 112] on div "Всі дзвінки Основний Графік 0639316894 Експорт .csv .xls .xlsx [DATE] - [DATE]" at bounding box center [750, 93] width 1499 height 66
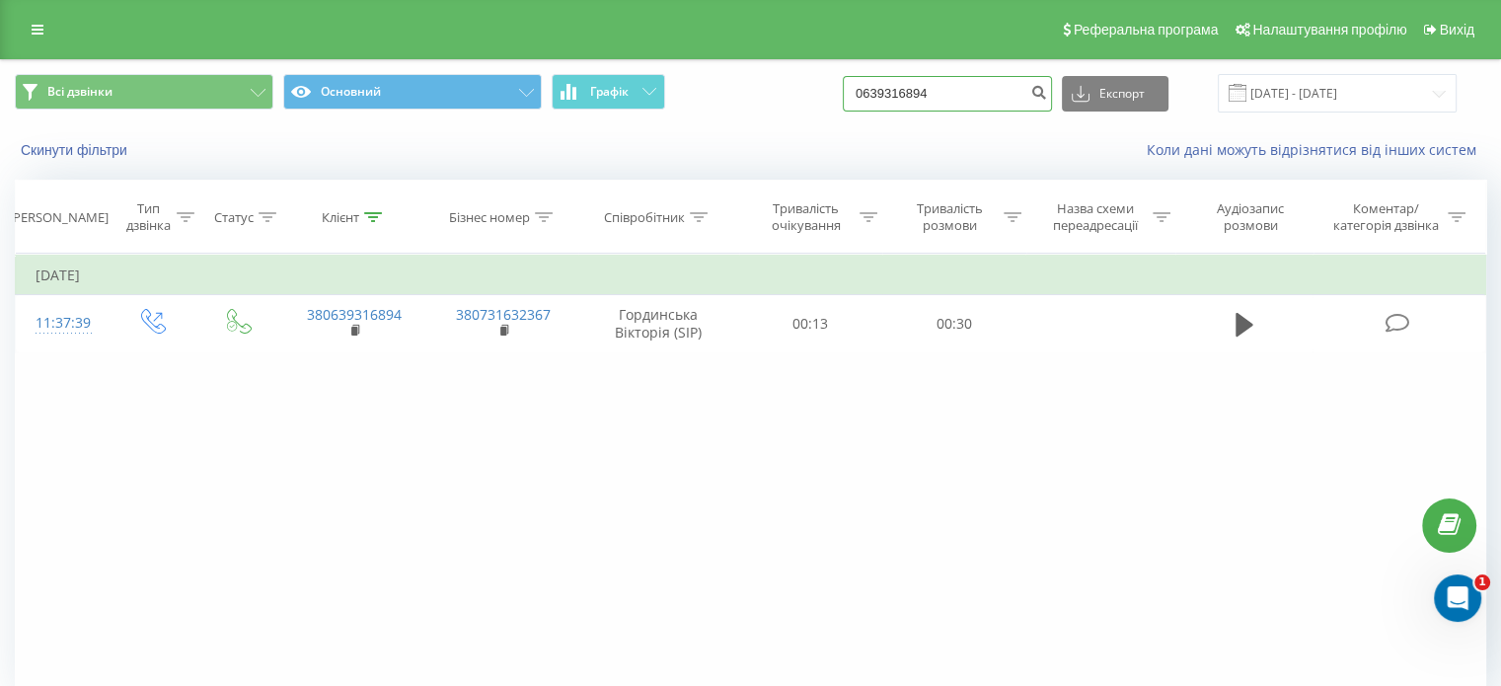
drag, startPoint x: 989, startPoint y: 93, endPoint x: 42, endPoint y: 2, distance: 951.0
click at [175, 19] on div "Реферальна програма Налаштування профілю Вихід Всі дзвінки Основний Графік 0639…" at bounding box center [750, 386] width 1501 height 772
paste input "7549117"
type input "0637549117"
click at [1047, 90] on icon "submit" at bounding box center [1039, 90] width 17 height 12
